Goal: Task Accomplishment & Management: Manage account settings

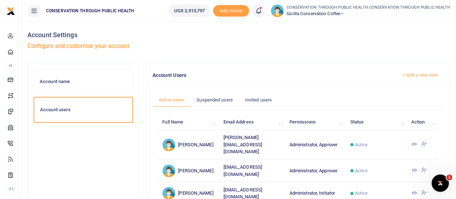
click at [412, 141] on icon at bounding box center [414, 144] width 6 height 6
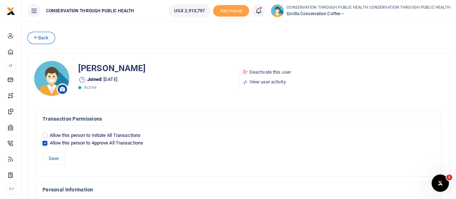
click at [43, 143] on input "Allow this person to Approve All Transactions" at bounding box center [45, 143] width 5 height 5
checkbox input "false"
click at [53, 153] on button "Save" at bounding box center [54, 158] width 22 height 12
click at [37, 36] on icon at bounding box center [36, 37] width 5 height 5
click at [45, 141] on input "Allow this person to Approve All Transactions" at bounding box center [45, 143] width 5 height 5
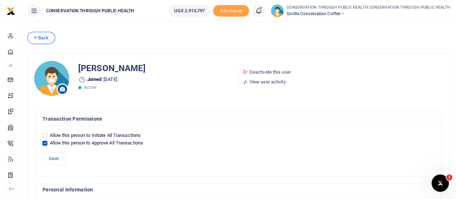
checkbox input "false"
click at [56, 154] on button "Save" at bounding box center [54, 158] width 22 height 12
click at [45, 38] on link "Back" at bounding box center [41, 38] width 28 height 12
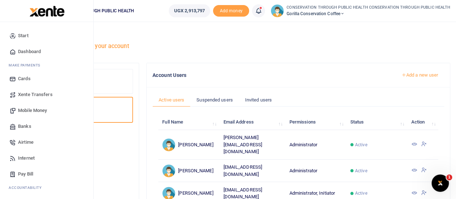
click at [31, 91] on span "Xente Transfers" at bounding box center [35, 94] width 35 height 7
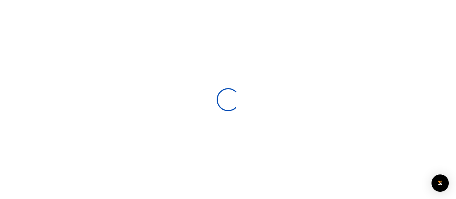
select select
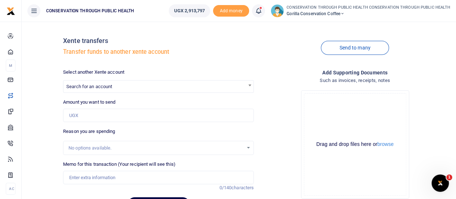
click at [135, 87] on span "Search for an account" at bounding box center [158, 85] width 190 height 11
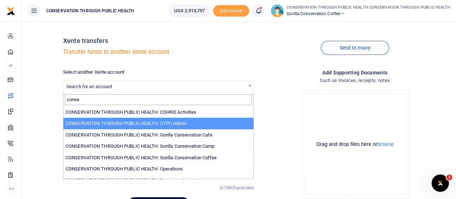
type input "conse"
select select "3683"
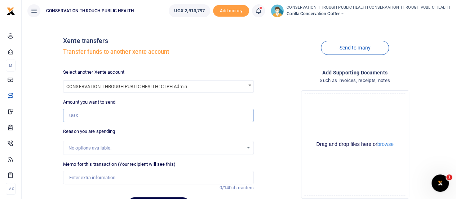
click at [132, 121] on input "Amount you want to send" at bounding box center [158, 116] width 191 height 14
type input "2,000,000"
click at [85, 178] on input "Memo for this transaction (Your recipient will see this)" at bounding box center [158, 178] width 191 height 14
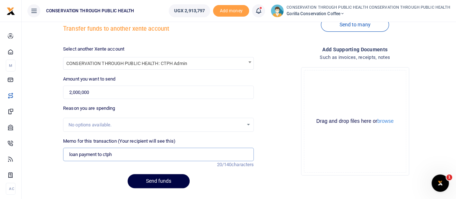
scroll to position [42, 0]
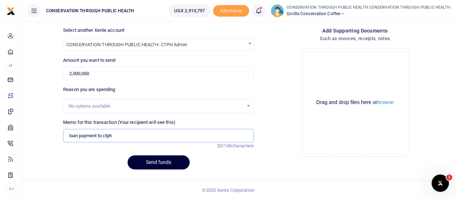
type input "loan payment to ctph"
click at [156, 157] on button "Send funds" at bounding box center [159, 162] width 62 height 14
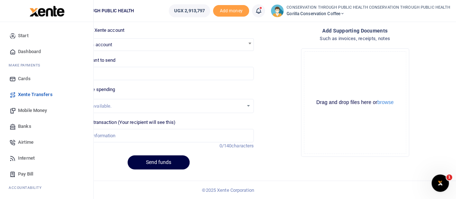
click at [27, 51] on span "Dashboard" at bounding box center [29, 51] width 23 height 7
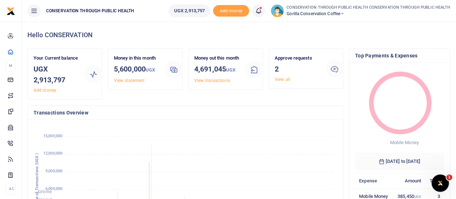
click at [283, 77] on link "View all" at bounding box center [283, 79] width 16 height 5
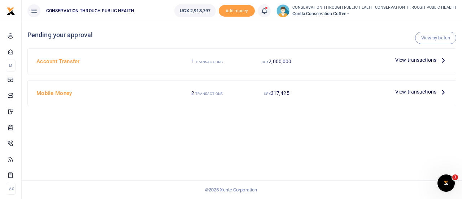
click at [445, 56] on icon at bounding box center [443, 60] width 8 height 8
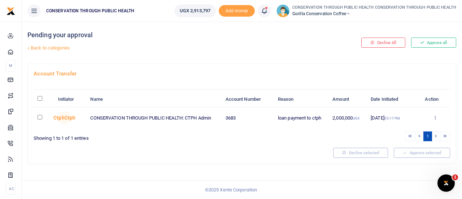
click at [39, 115] on input "checkbox" at bounding box center [40, 117] width 5 height 5
checkbox input "true"
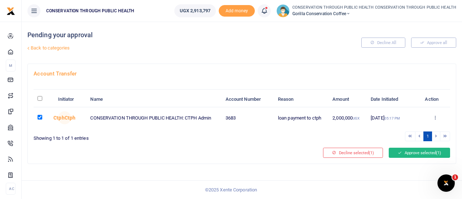
click at [414, 148] on button "Approve selected (1)" at bounding box center [418, 153] width 61 height 10
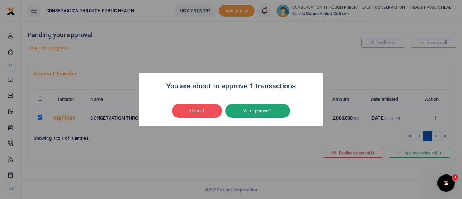
click at [260, 112] on button "Yes approve 1" at bounding box center [257, 111] width 65 height 14
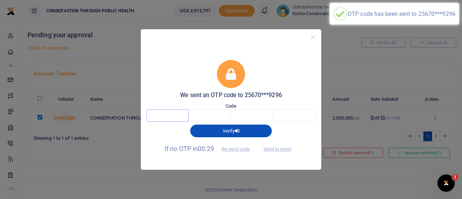
click at [175, 115] on input "text" at bounding box center [167, 115] width 42 height 12
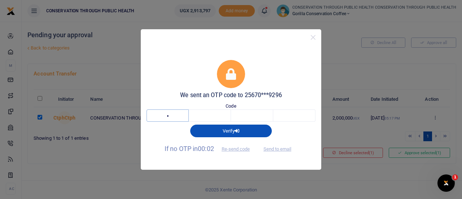
type input "5"
type input "0"
type input "1"
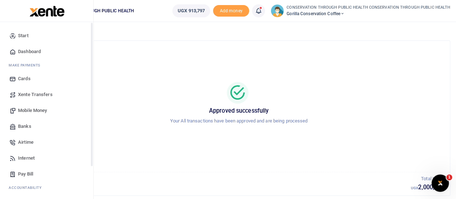
click at [19, 35] on span "Start" at bounding box center [23, 35] width 10 height 7
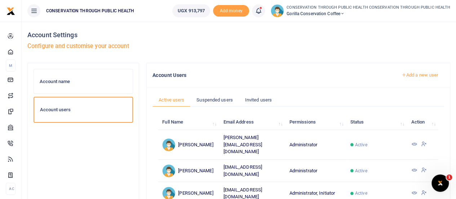
click at [414, 141] on icon at bounding box center [414, 144] width 6 height 6
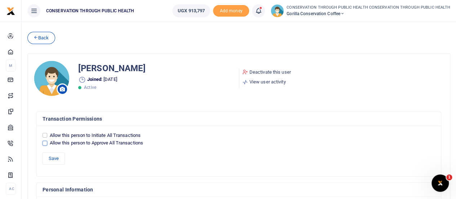
click at [43, 144] on input "Allow this person to Approve All Transactions" at bounding box center [45, 143] width 5 height 5
checkbox input "true"
click at [53, 156] on button "Save" at bounding box center [54, 158] width 22 height 12
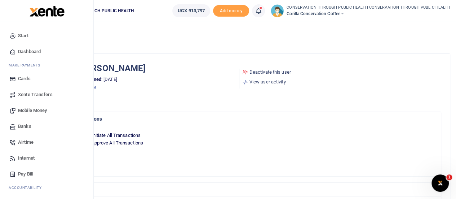
click at [18, 52] on span "Dashboard" at bounding box center [29, 51] width 23 height 7
